Goal: Entertainment & Leisure: Consume media (video, audio)

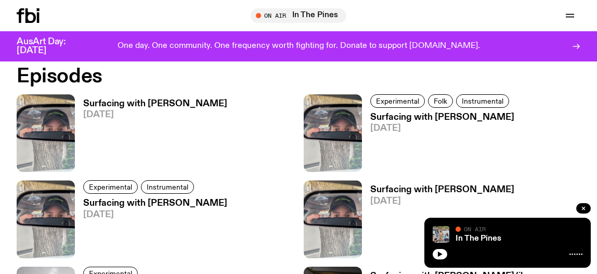
scroll to position [611, 0]
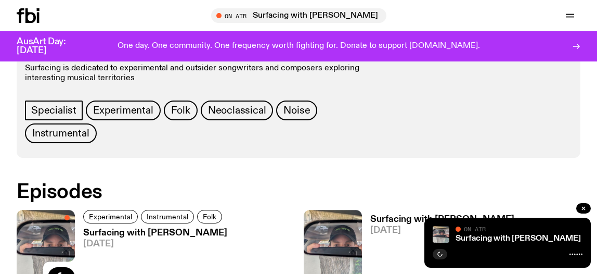
scroll to position [509, 0]
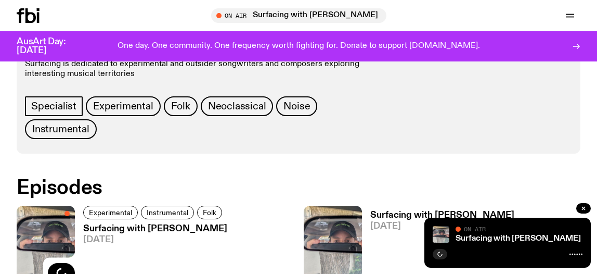
click at [115, 228] on h3 "Surfacing with [PERSON_NAME]" at bounding box center [155, 228] width 144 height 9
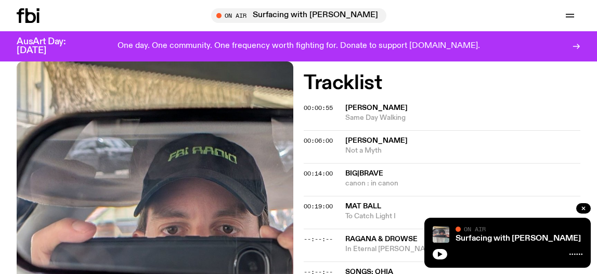
scroll to position [265, 0]
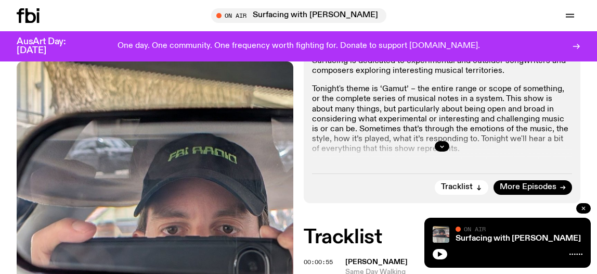
click at [581, 205] on icon "button" at bounding box center [583, 208] width 6 height 6
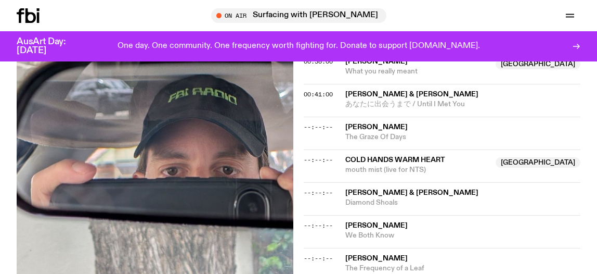
scroll to position [652, 0]
